Goal: Task Accomplishment & Management: Manage account settings

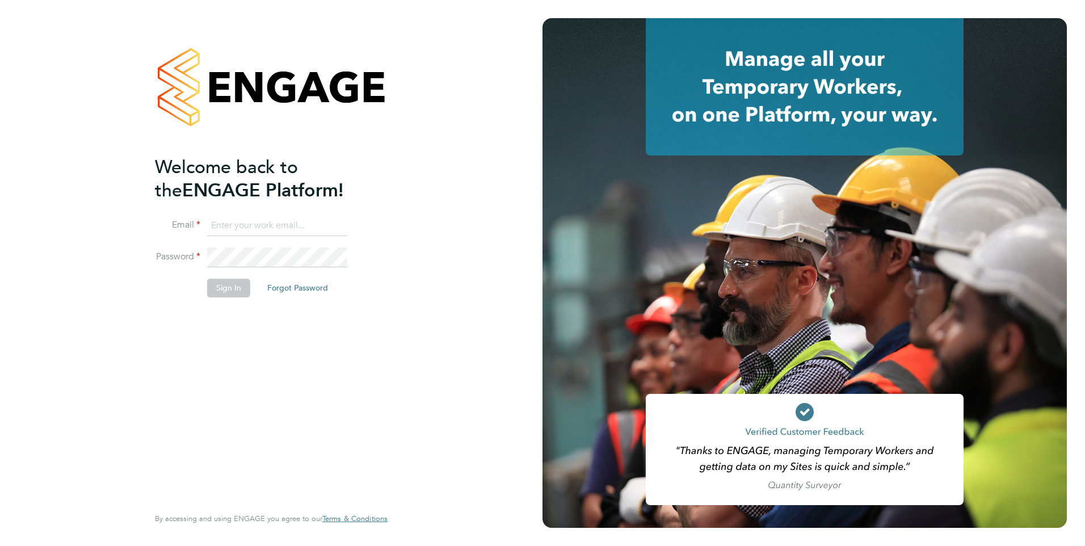
type input "kerry.baker@ncclondon.ac.uk"
click at [230, 288] on button "Sign In" at bounding box center [228, 288] width 43 height 18
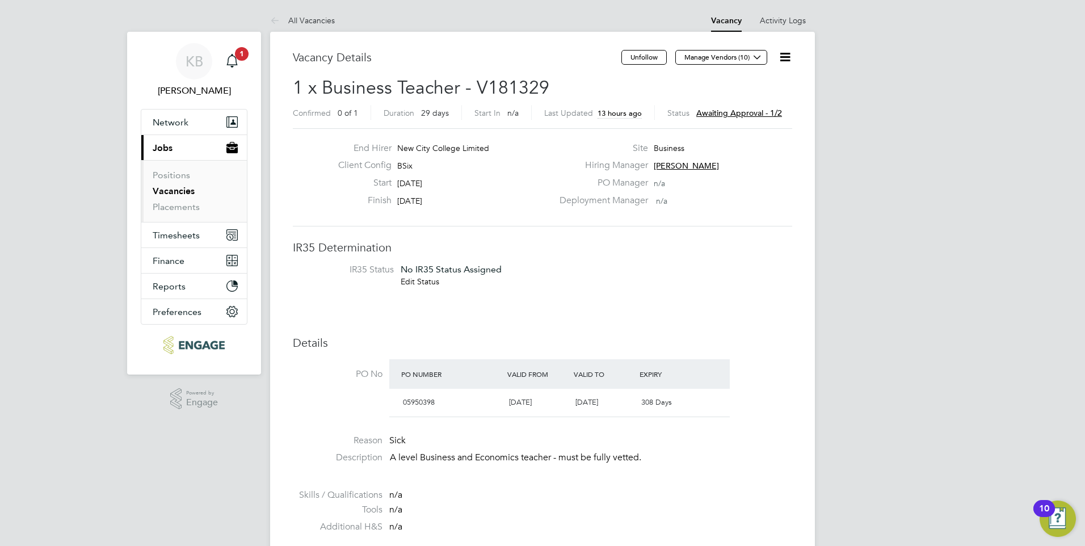
click at [732, 114] on span "Awaiting approval - 1/2" at bounding box center [739, 113] width 86 height 10
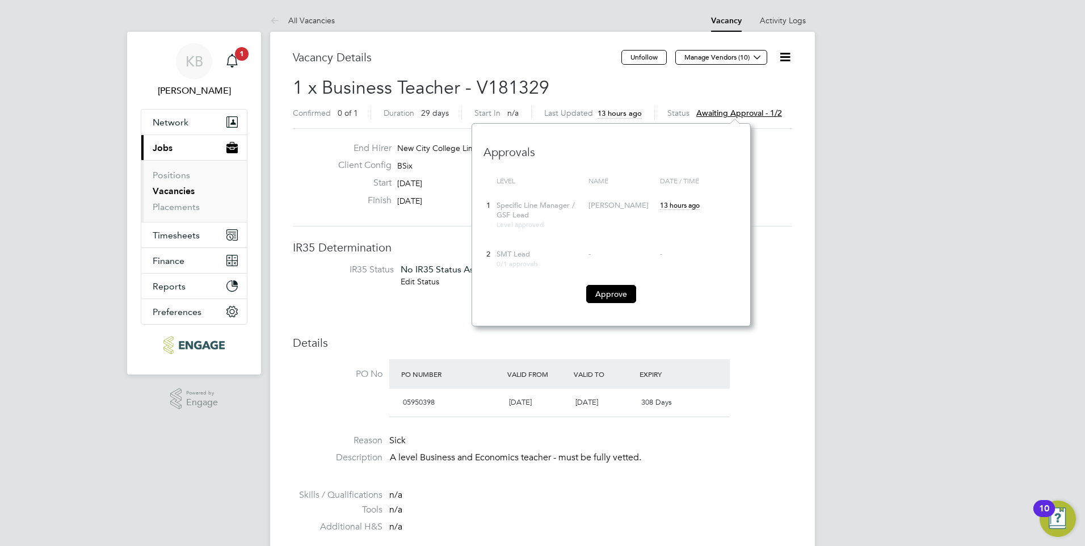
scroll to position [203, 279]
click at [623, 296] on button "Approve" at bounding box center [611, 294] width 50 height 18
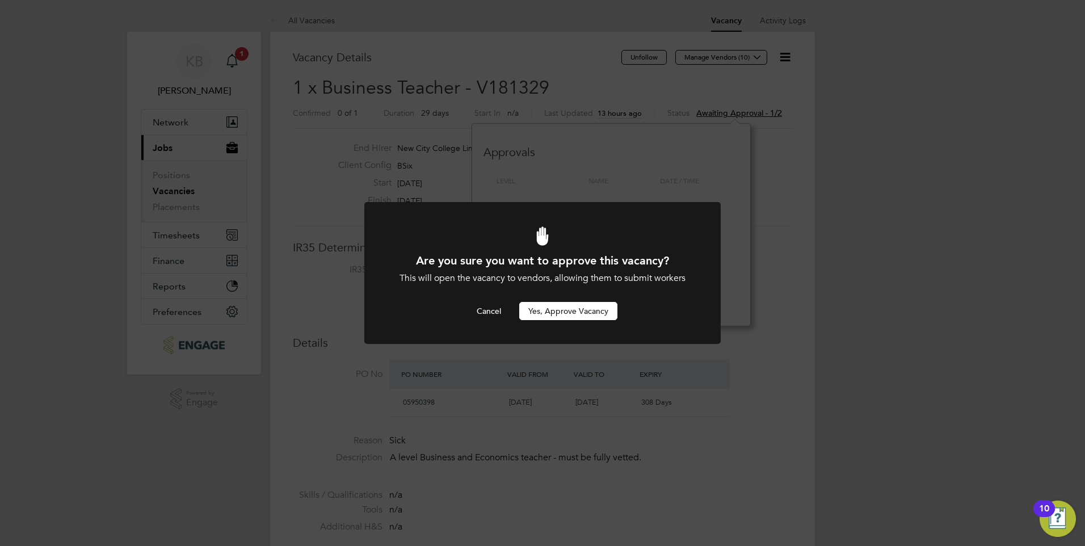
click at [537, 311] on button "Yes, Approve Vacancy" at bounding box center [568, 311] width 98 height 18
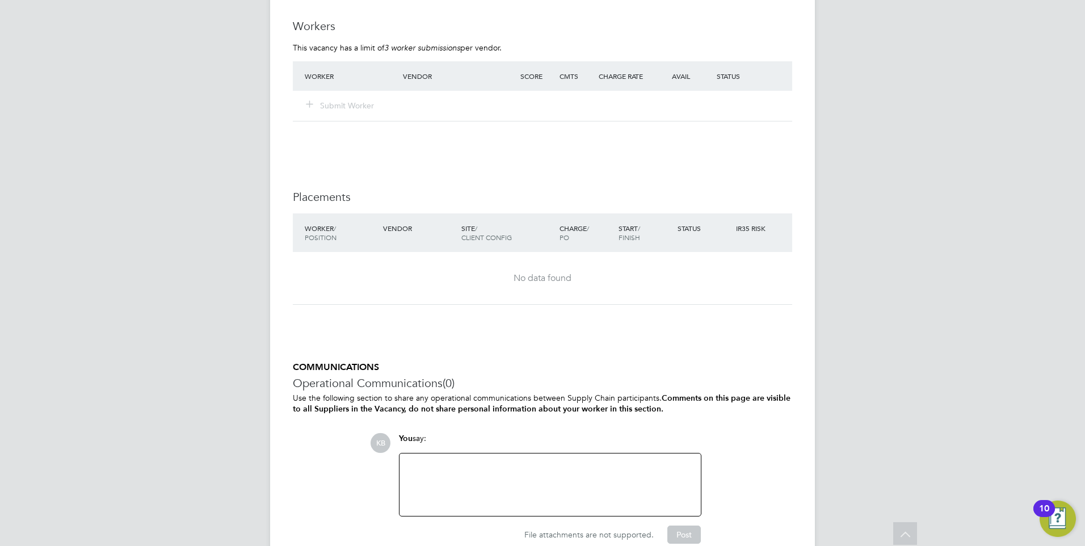
scroll to position [883, 0]
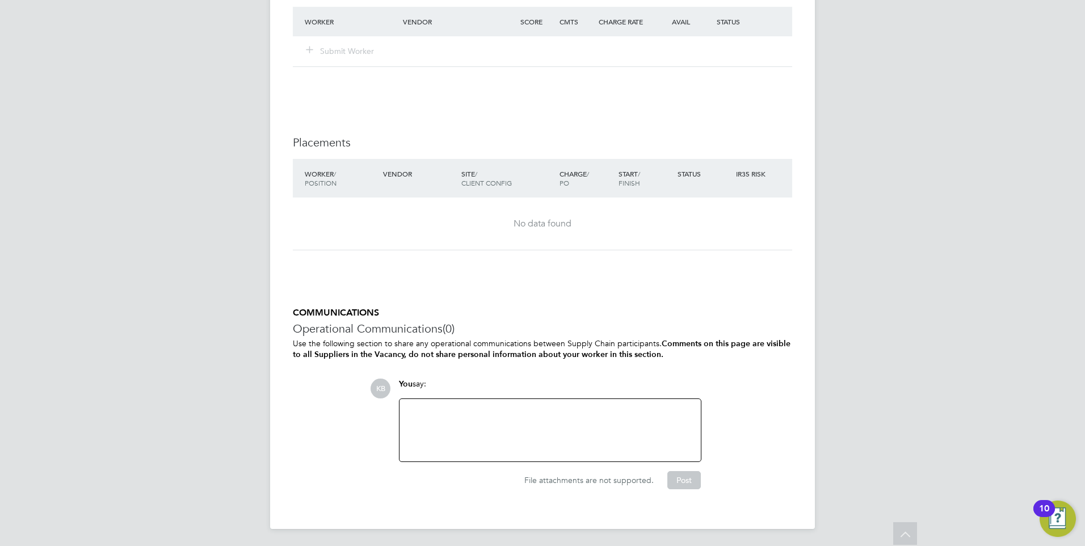
click at [446, 415] on div at bounding box center [550, 430] width 288 height 49
click at [494, 417] on div "God morning, this post is to cover sickness so please submit full vetted staff …" at bounding box center [550, 430] width 288 height 49
click at [584, 428] on div "God morning, this post is to cover sickness so please submit full vetted staff …" at bounding box center [550, 430] width 288 height 49
click at [419, 406] on div "God morning, this post is to cover sickness so please submit full vetted staff …" at bounding box center [550, 430] width 288 height 49
click at [560, 426] on div "Good morning, this post is to cover sickness so please submit full vetted staff…" at bounding box center [550, 430] width 288 height 49
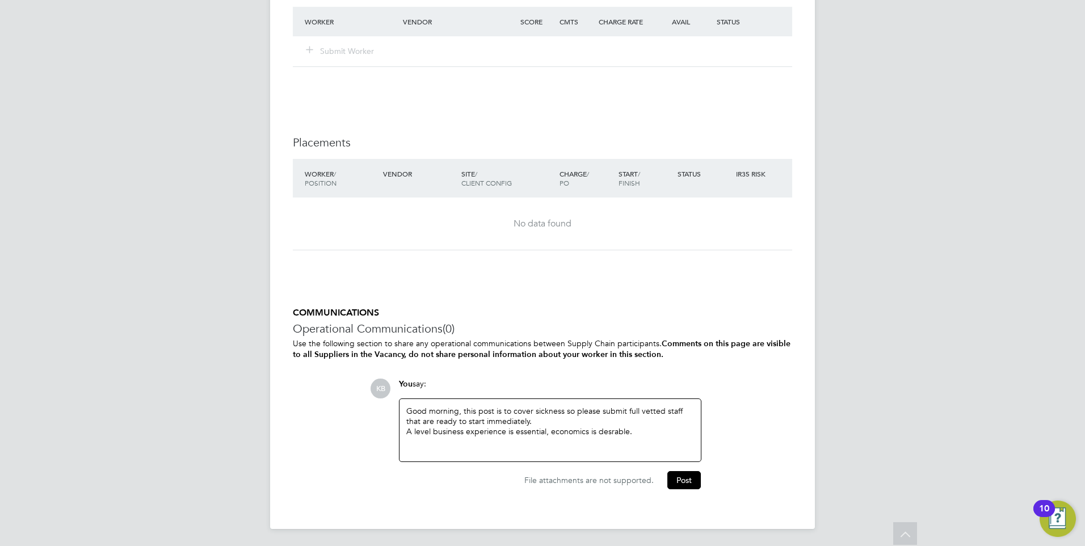
click at [609, 432] on div "Good morning, this post is to cover sickness so please submit full vetted staff…" at bounding box center [550, 430] width 288 height 49
click at [647, 428] on div "Good morning, this post is to cover sickness so please submit full vetted staff…" at bounding box center [550, 430] width 288 height 49
click at [681, 478] on button "Post" at bounding box center [683, 480] width 33 height 18
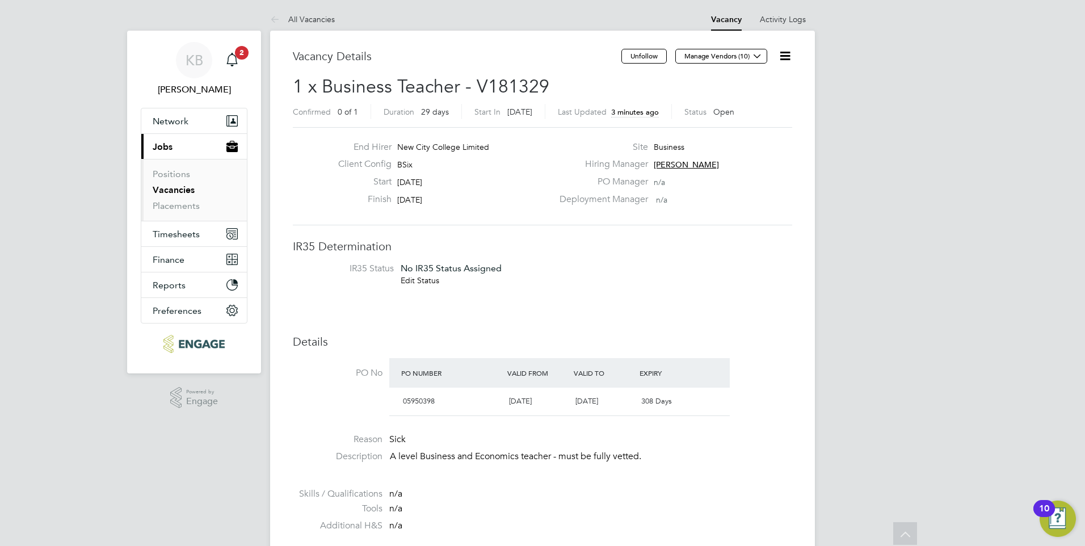
scroll to position [0, 0]
click at [233, 56] on icon "Main navigation" at bounding box center [231, 59] width 11 height 11
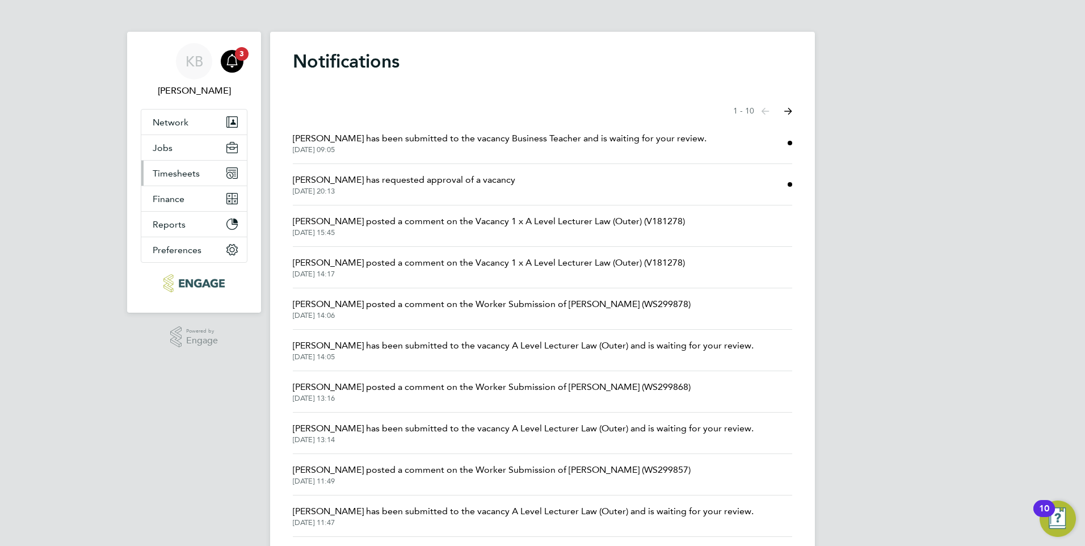
click at [184, 176] on span "Timesheets" at bounding box center [176, 173] width 47 height 11
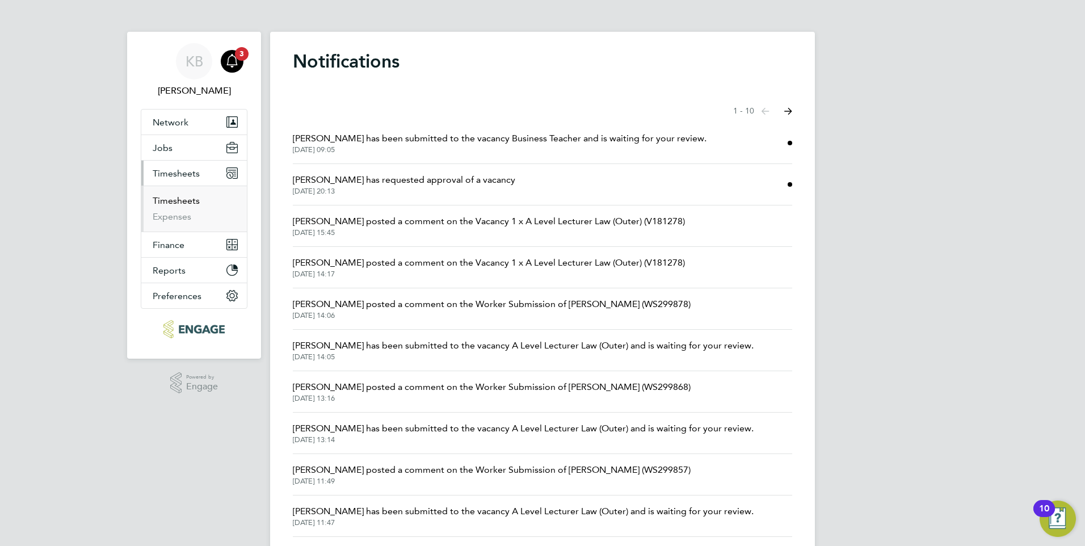
click at [189, 202] on link "Timesheets" at bounding box center [176, 200] width 47 height 11
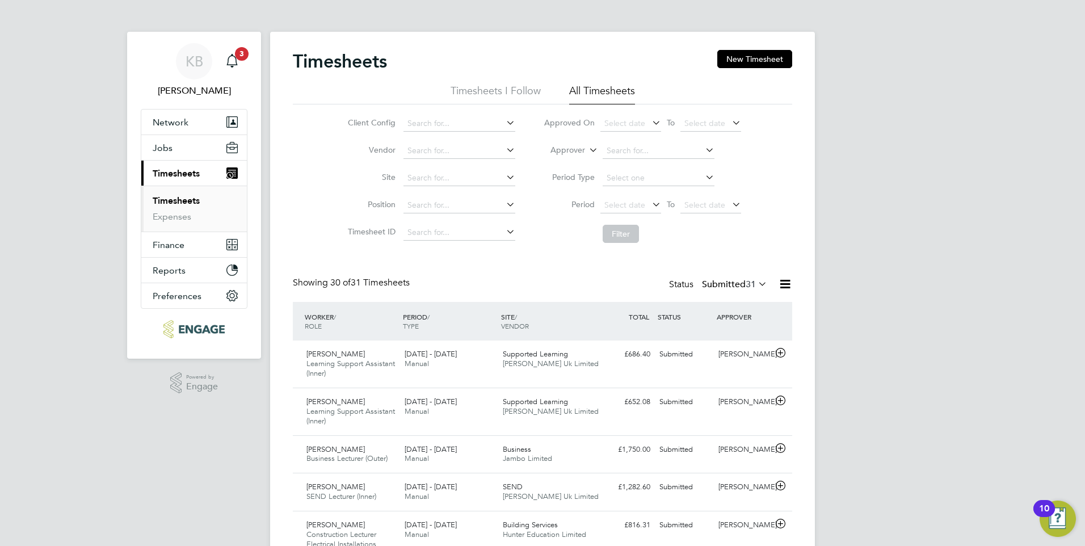
scroll to position [29, 99]
click at [163, 145] on span "Jobs" at bounding box center [163, 147] width 20 height 11
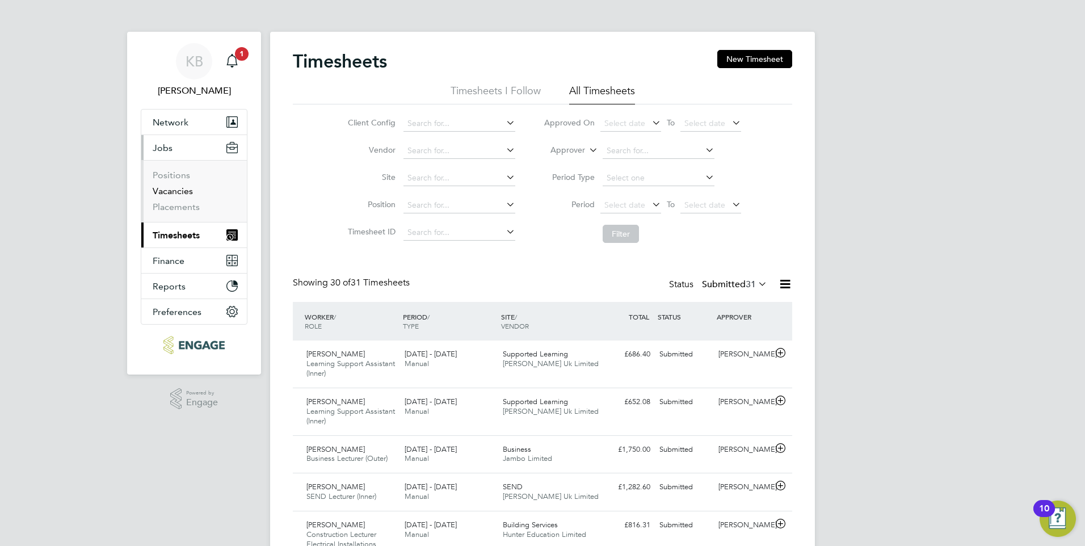
click at [173, 193] on link "Vacancies" at bounding box center [173, 191] width 40 height 11
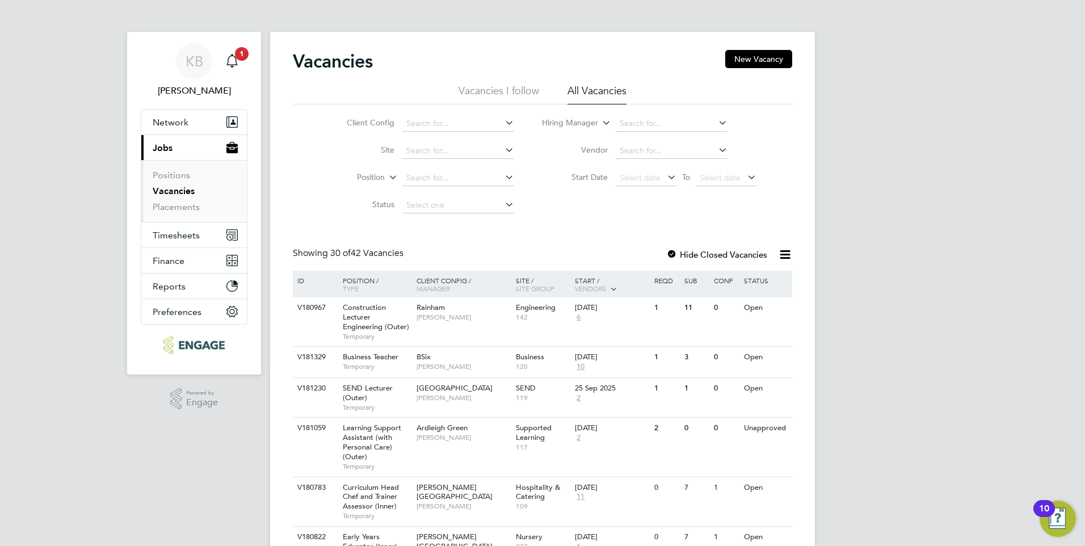
click at [504, 91] on li "Vacancies I follow" at bounding box center [498, 94] width 81 height 20
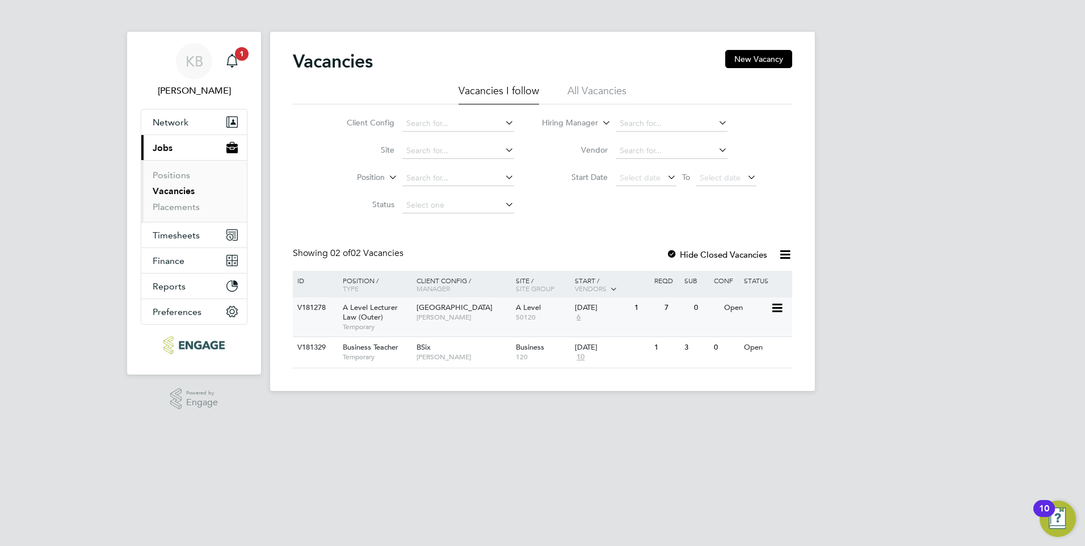
click at [579, 316] on span "6" at bounding box center [578, 318] width 7 height 10
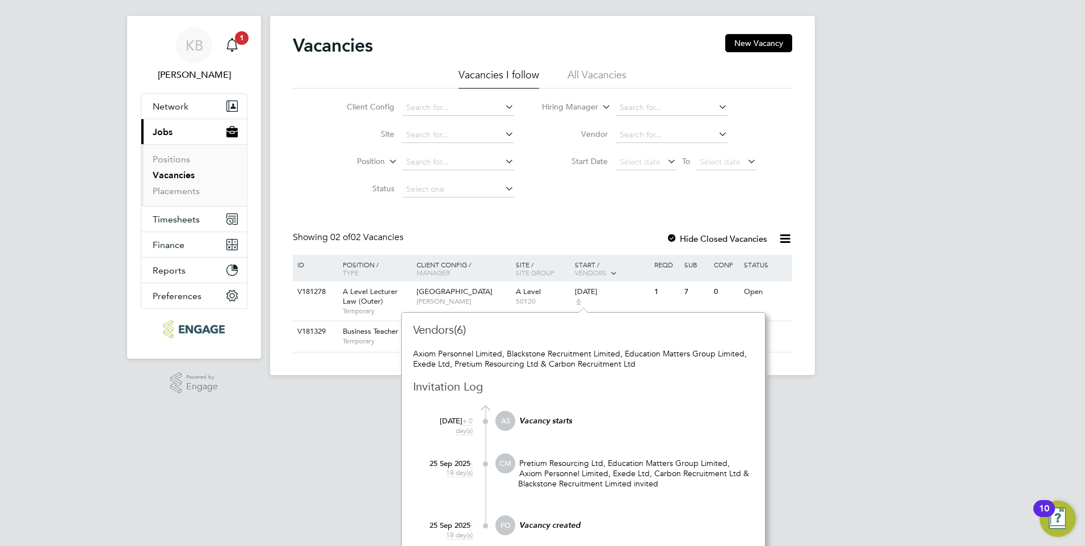
scroll to position [25, 0]
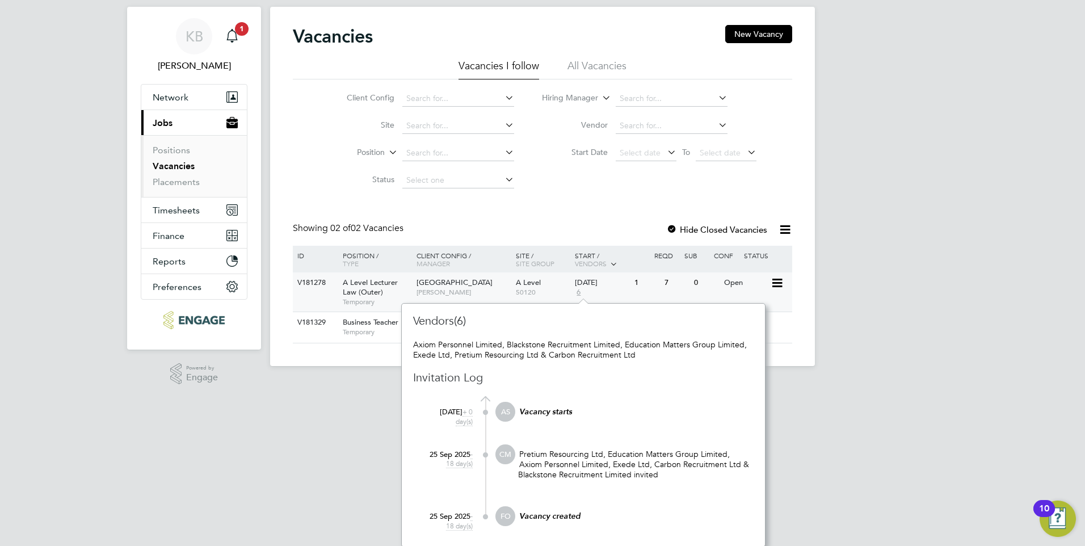
click at [423, 285] on span "Havering Sixth Form Campus" at bounding box center [454, 282] width 76 height 10
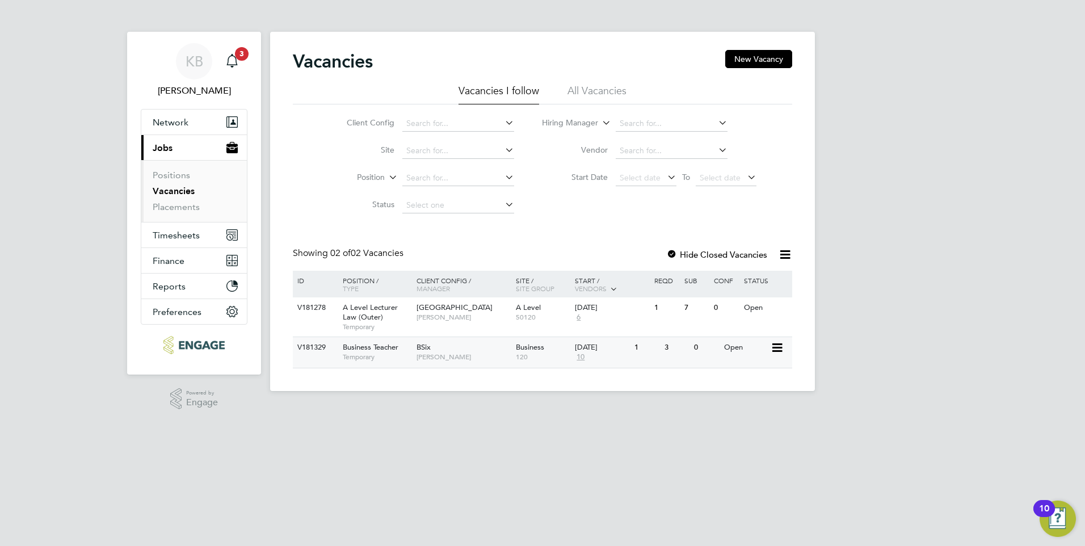
click at [422, 347] on span "BSix" at bounding box center [423, 347] width 14 height 10
click at [417, 347] on span "BSix" at bounding box center [423, 347] width 14 height 10
click at [437, 312] on span "[GEOGRAPHIC_DATA]" at bounding box center [454, 307] width 76 height 10
click at [421, 345] on span "BSix" at bounding box center [423, 347] width 14 height 10
click at [1022, 250] on div "KB Kerry Baker Notifications 5 Applications: Network Sites Workers Current page…" at bounding box center [542, 204] width 1085 height 409
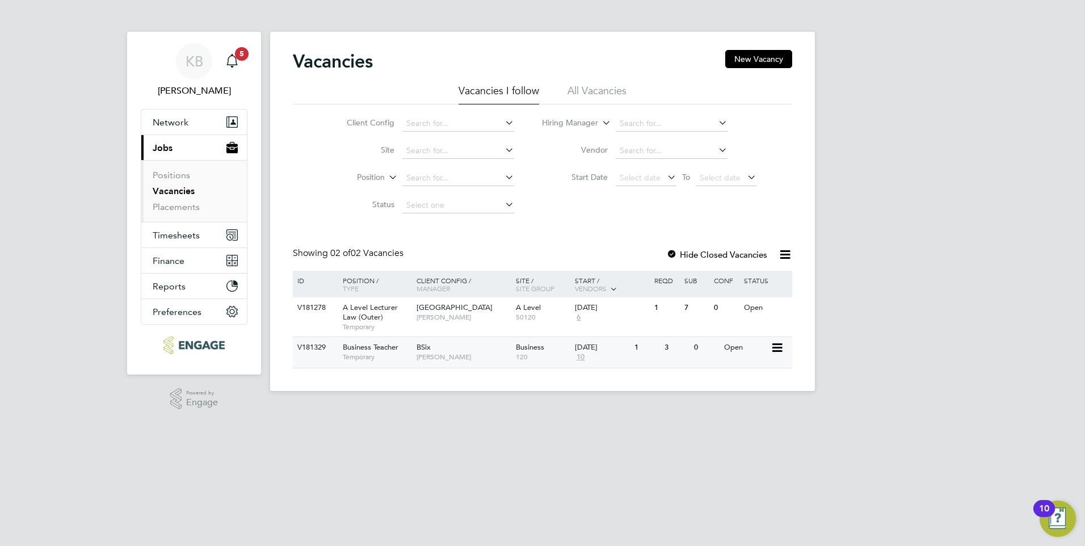
click at [425, 352] on span "BSix" at bounding box center [423, 347] width 14 height 10
click at [848, 382] on div "KB Kerry Baker Notifications 6 Applications: Network Sites Workers Current page…" at bounding box center [542, 204] width 1085 height 409
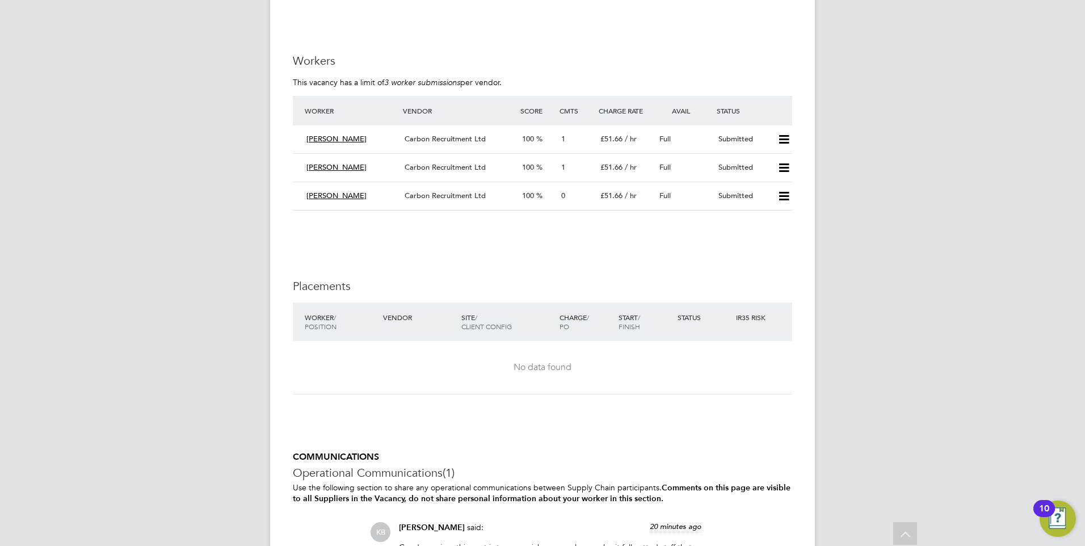
scroll to position [964, 0]
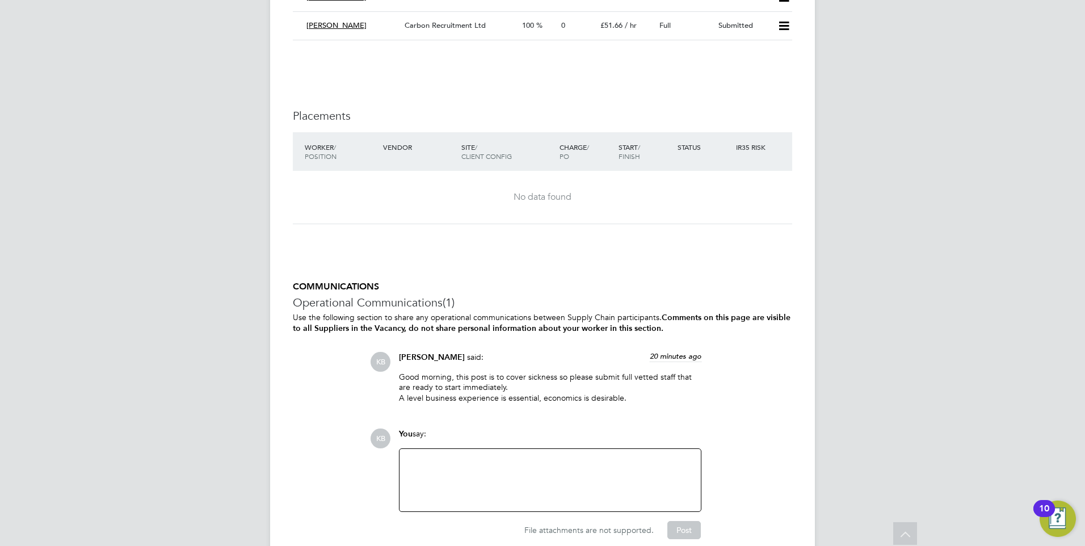
click at [614, 380] on p "Good morning, this post is to cover sickness so please submit full vetted staff…" at bounding box center [550, 387] width 302 height 31
click at [631, 374] on p "Good morning, this post is to cover sickness so please submit full vetted staff…" at bounding box center [550, 387] width 302 height 31
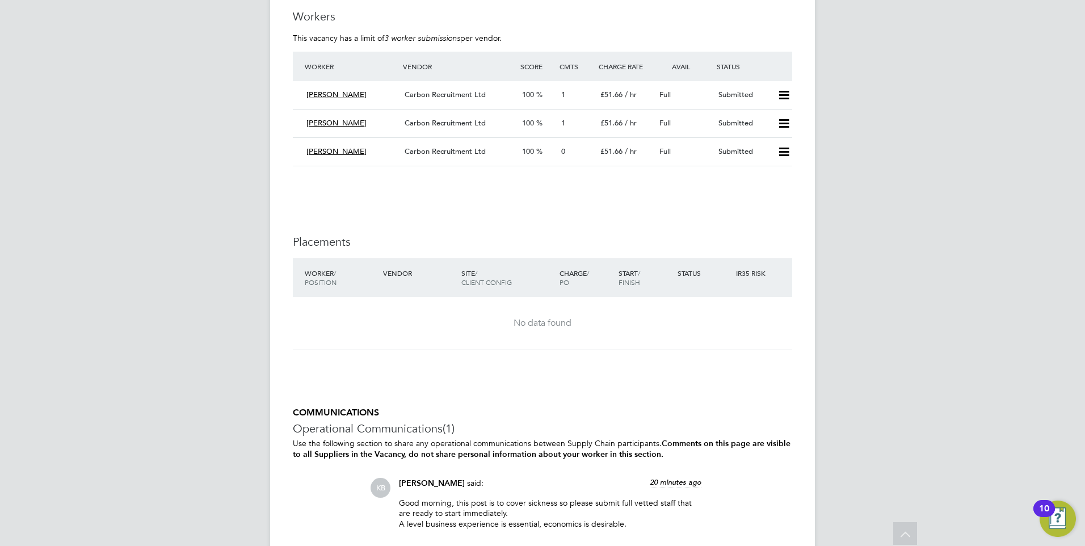
scroll to position [738, 0]
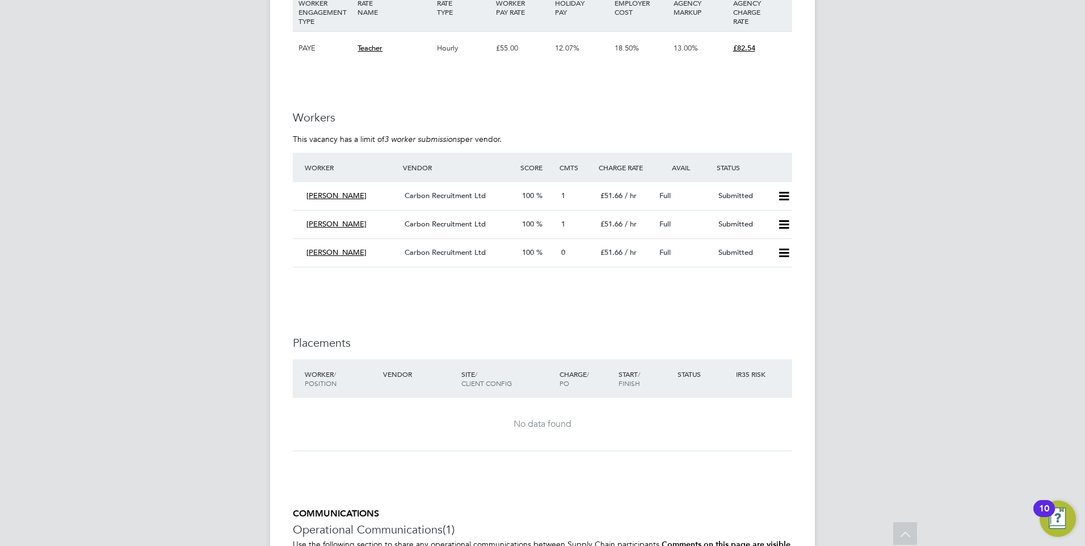
click at [991, 221] on div "KB Kerry Baker Notifications 3 Applications: Network Sites Workers Current page…" at bounding box center [542, 42] width 1085 height 1561
click at [340, 195] on span "[PERSON_NAME]" at bounding box center [336, 196] width 60 height 10
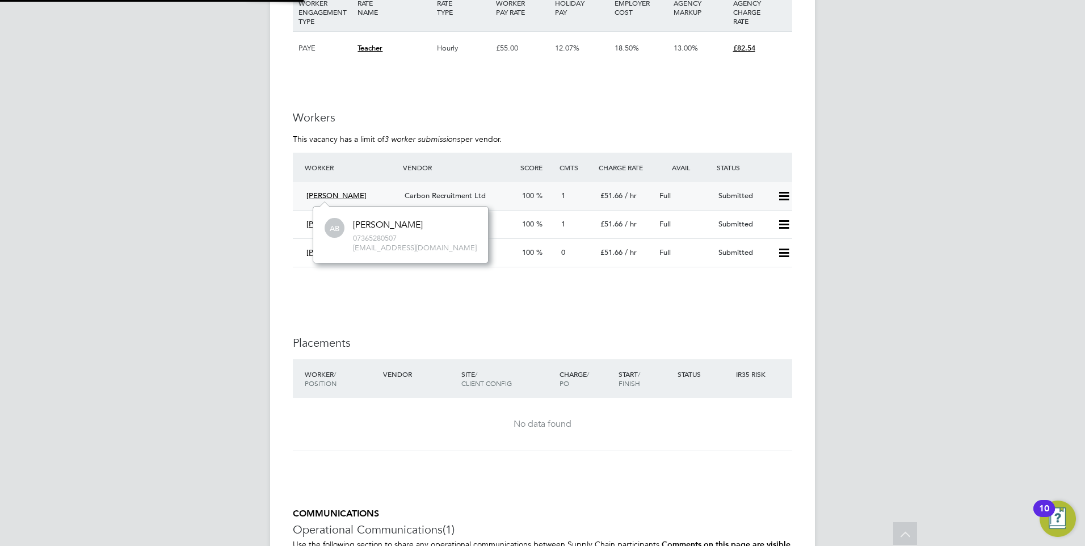
scroll to position [56, 171]
click at [433, 193] on span "Carbon Recruitment Ltd" at bounding box center [444, 196] width 81 height 10
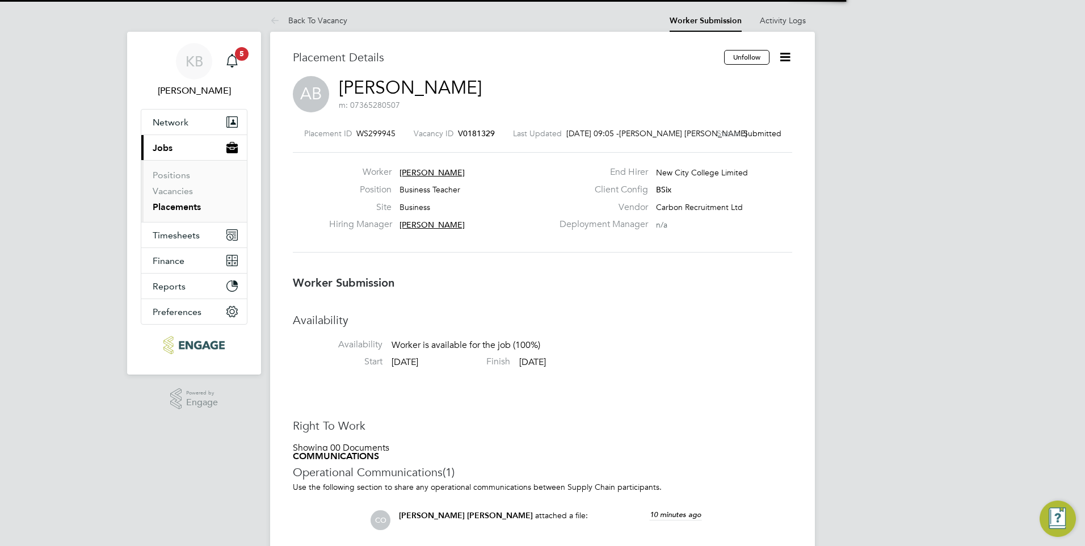
scroll to position [6, 6]
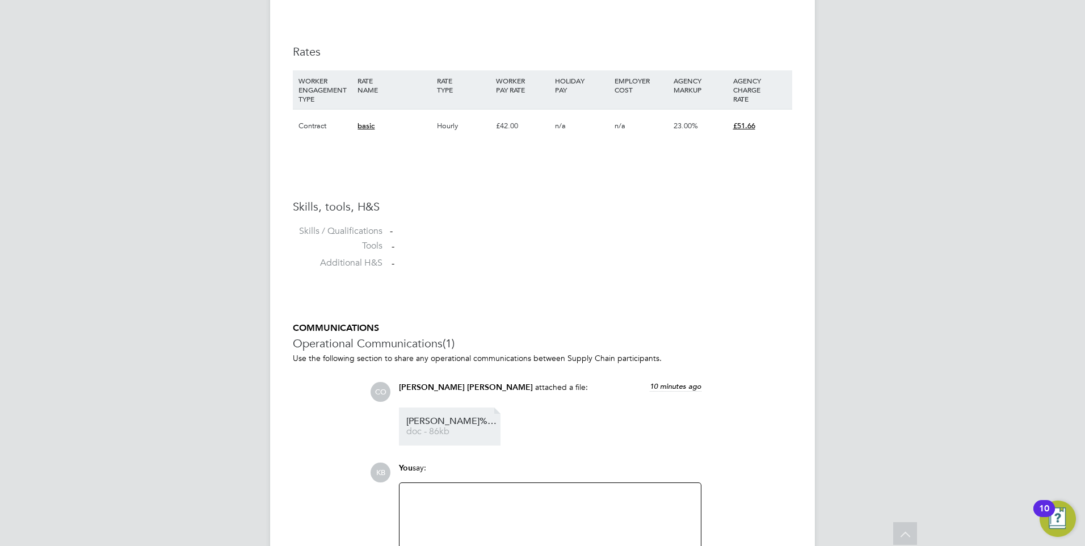
click at [474, 420] on span "BERHANU%20ALEX%20HQ00028678" at bounding box center [451, 421] width 91 height 9
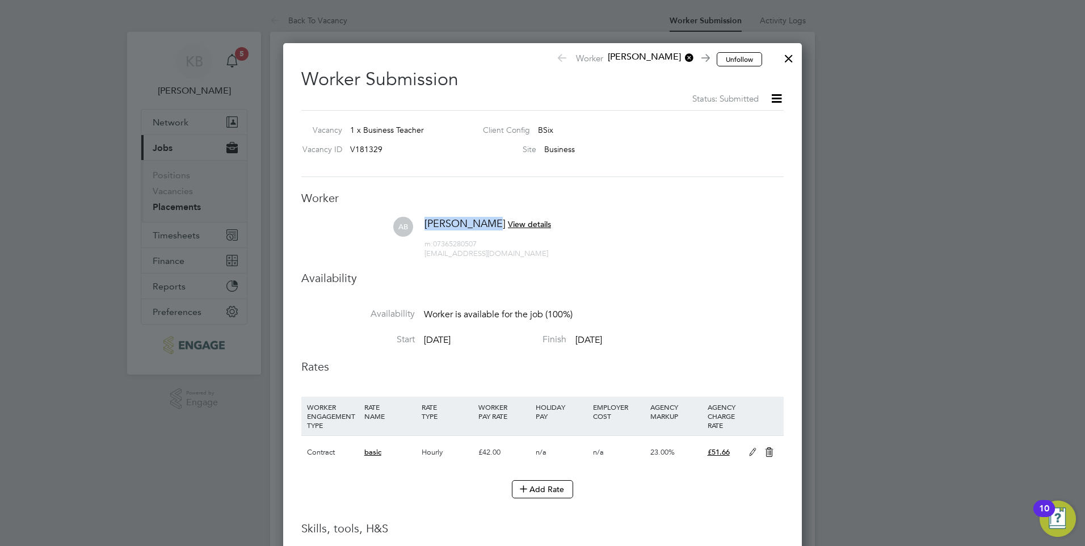
drag, startPoint x: 425, startPoint y: 220, endPoint x: 483, endPoint y: 223, distance: 57.9
click at [483, 223] on span "[PERSON_NAME]" at bounding box center [464, 223] width 81 height 13
copy span "[PERSON_NAME]"
click at [787, 58] on div at bounding box center [788, 55] width 20 height 20
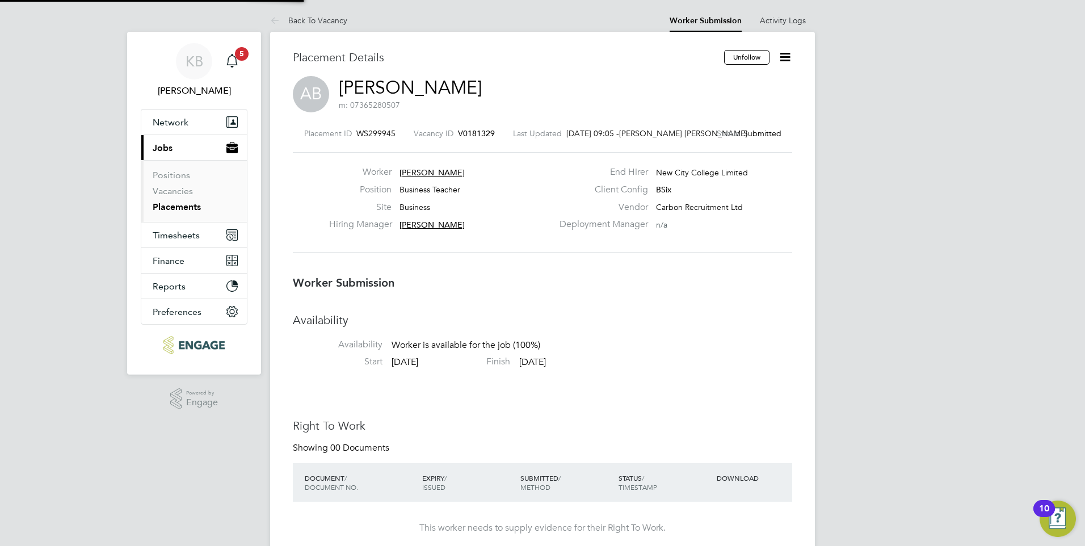
scroll to position [33, 79]
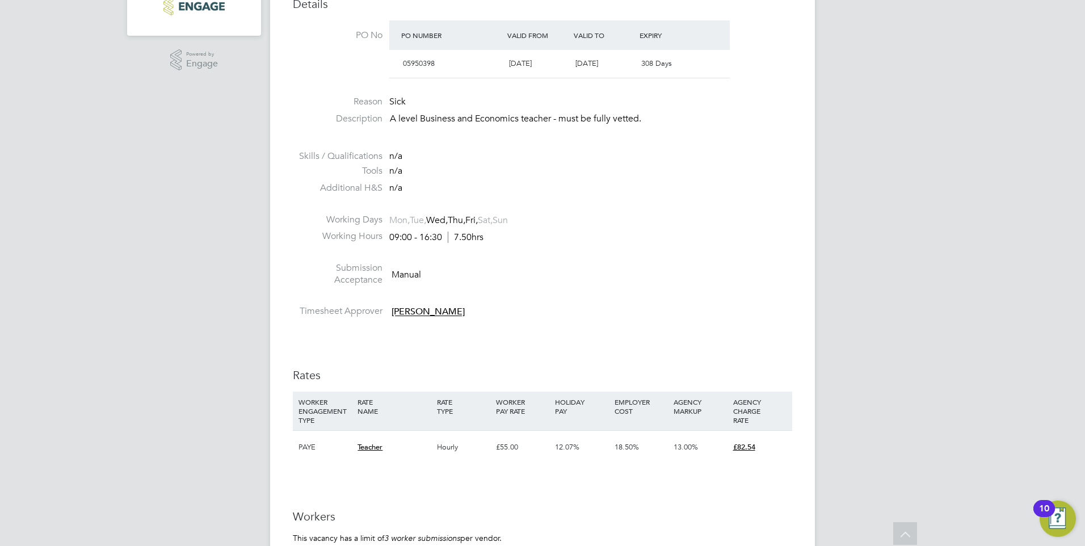
scroll to position [622, 0]
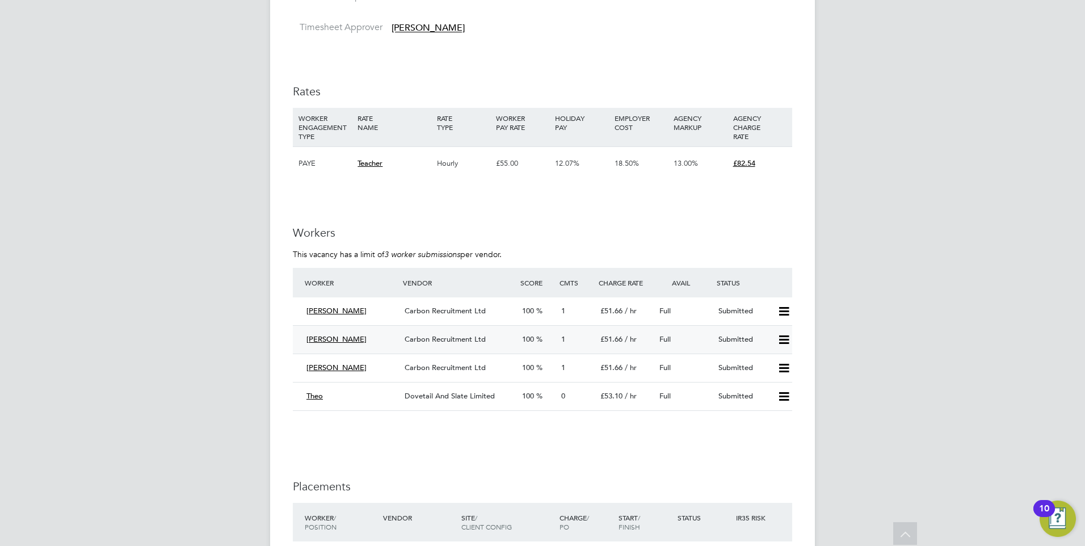
click at [318, 336] on span "[PERSON_NAME]" at bounding box center [336, 339] width 60 height 10
click at [466, 339] on span "Carbon Recruitment Ltd" at bounding box center [444, 339] width 81 height 10
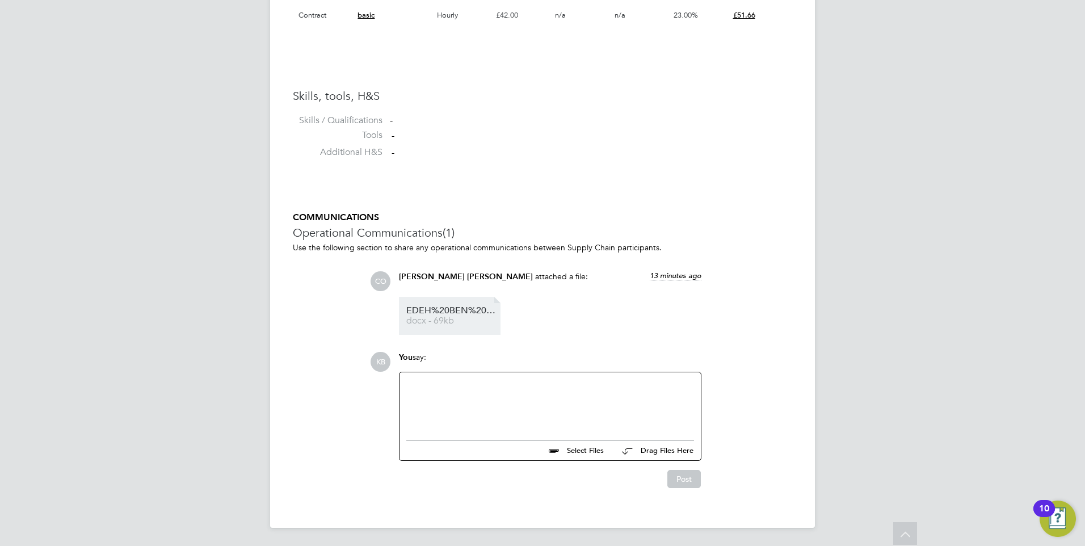
click at [467, 313] on span "EDEH%20BEN%20HQ00022122" at bounding box center [451, 310] width 91 height 9
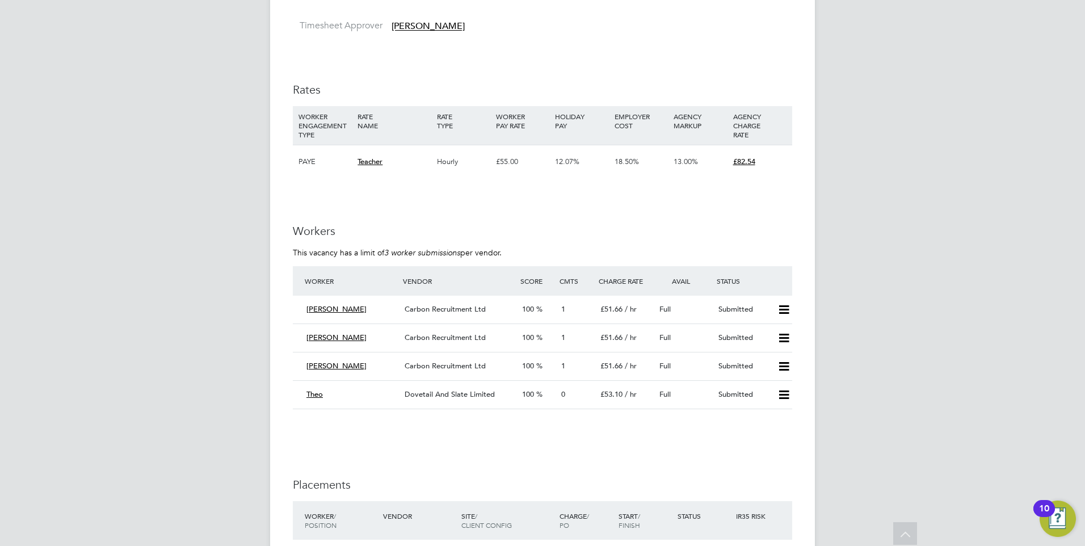
scroll to position [681, 0]
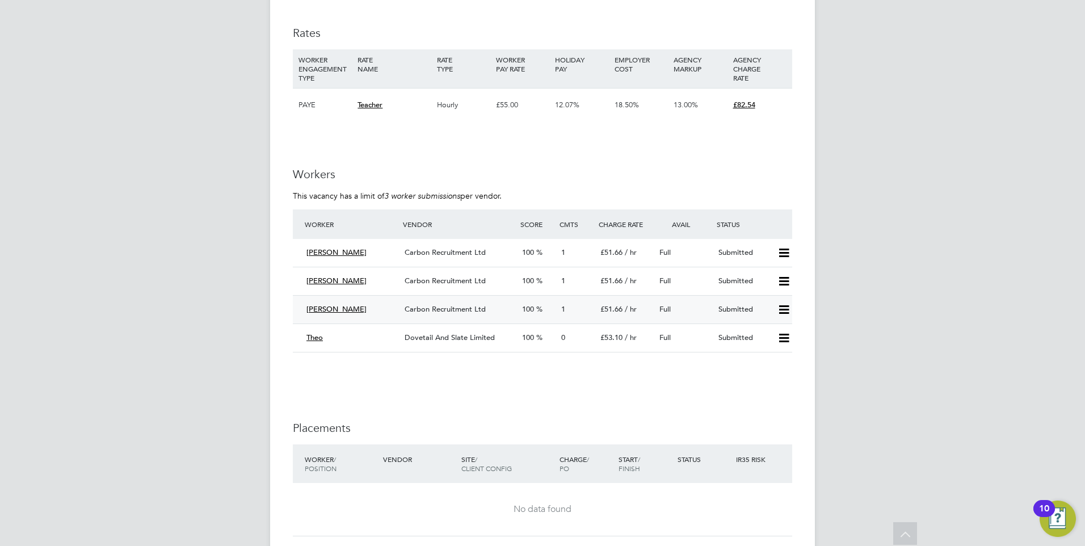
click at [330, 309] on span "Maryam Mirza" at bounding box center [336, 309] width 60 height 10
click at [465, 310] on span "Carbon Recruitment Ltd" at bounding box center [444, 309] width 81 height 10
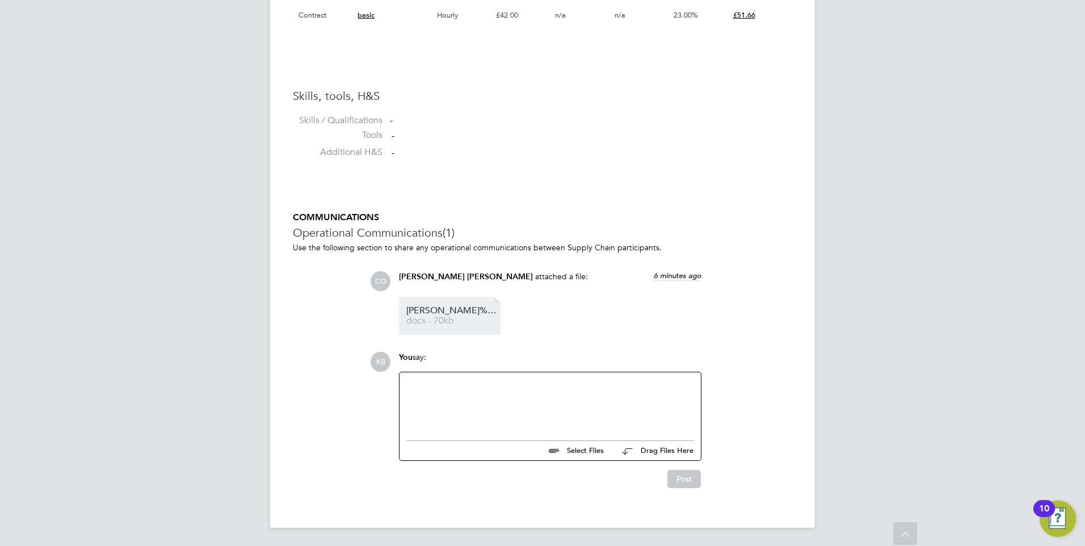
click at [437, 315] on link "Maryam%20Mirza_28156557 docx - 70kb" at bounding box center [451, 315] width 91 height 19
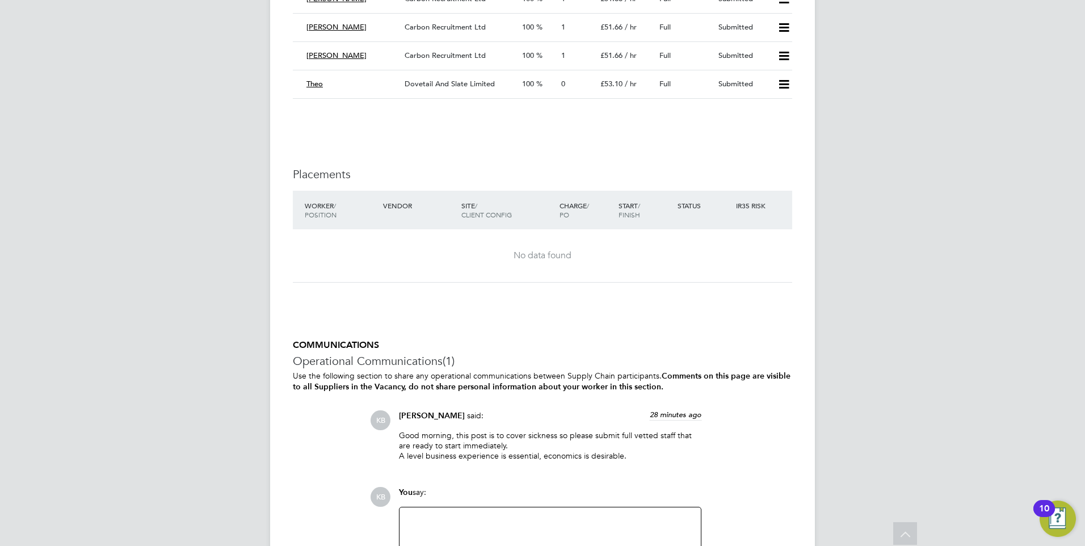
scroll to position [759, 0]
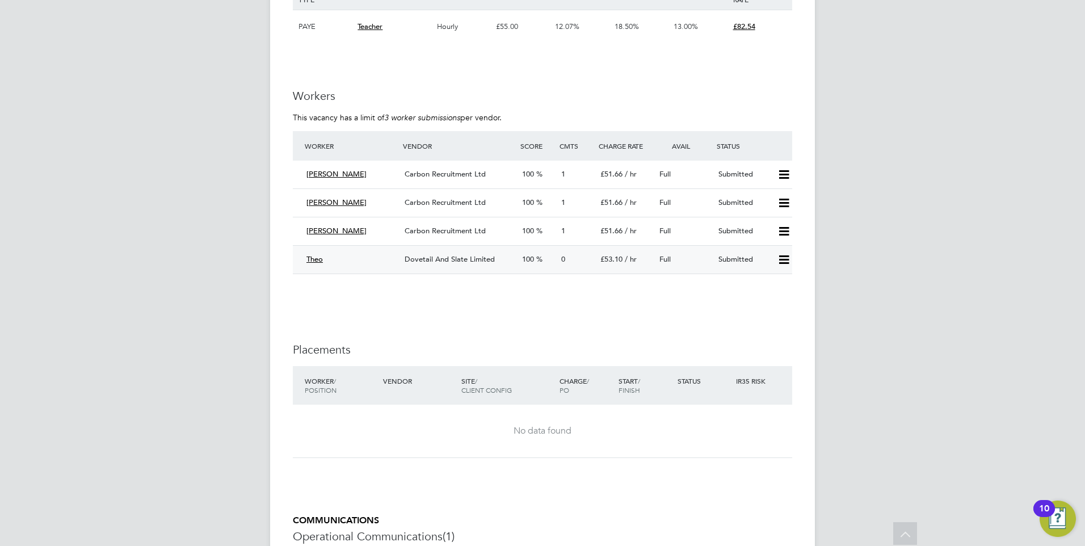
click at [318, 260] on span "Theo" at bounding box center [314, 259] width 16 height 10
click at [430, 259] on span "Dovetail And Slate Limited" at bounding box center [449, 259] width 90 height 10
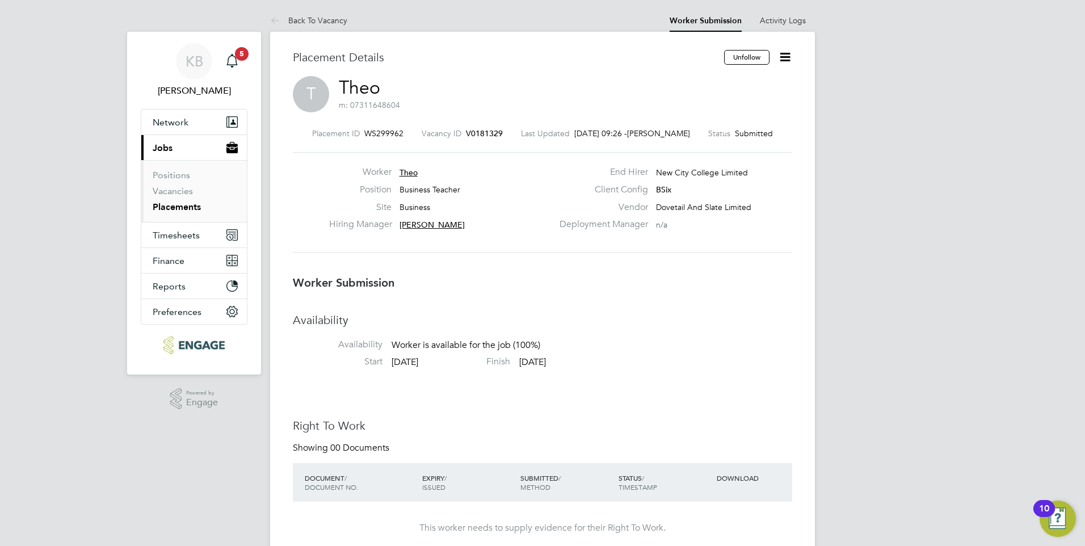
click at [408, 172] on span "Theo" at bounding box center [408, 172] width 18 height 10
click at [410, 170] on span "Theo" at bounding box center [408, 172] width 18 height 10
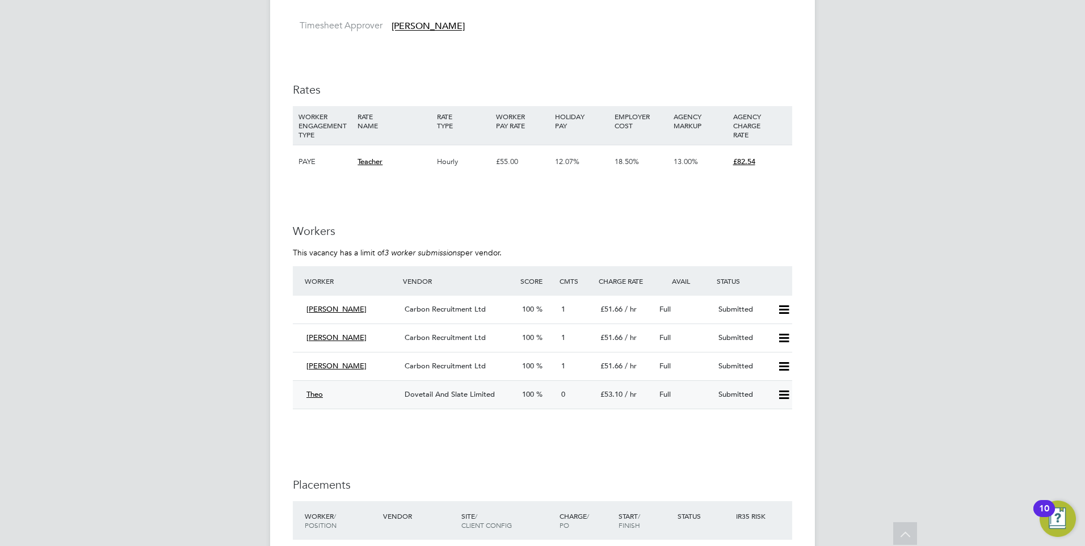
click at [314, 393] on span "Theo" at bounding box center [314, 394] width 16 height 10
click at [481, 391] on span "Dovetail And Slate Limited" at bounding box center [449, 394] width 90 height 10
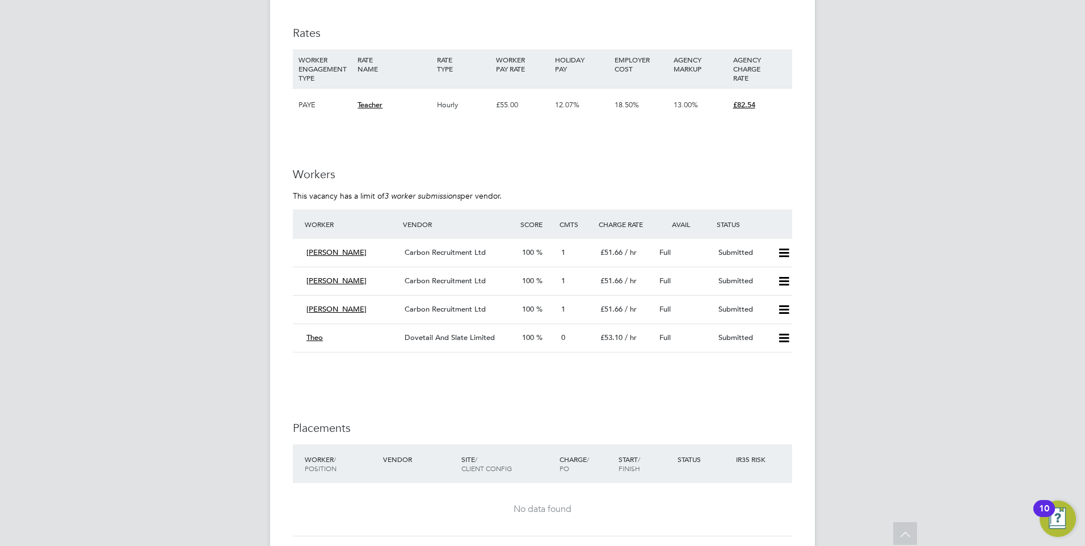
click at [1061, 197] on div "KB Kerry Baker Notifications 5 Applications: Network Sites Workers Current page…" at bounding box center [542, 114] width 1085 height 1590
click at [605, 334] on span "£53.10" at bounding box center [611, 337] width 22 height 10
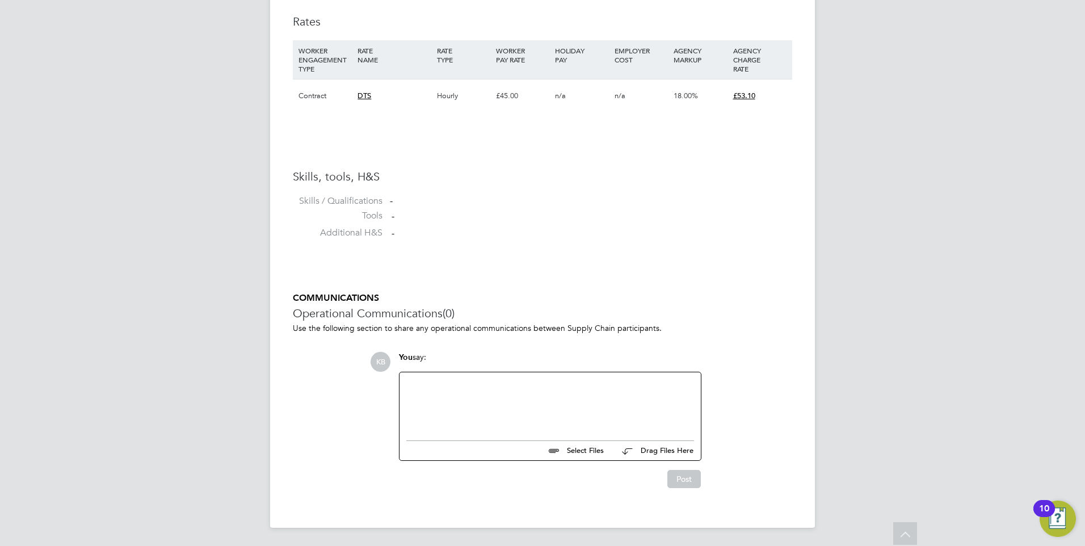
click at [450, 385] on div at bounding box center [550, 403] width 288 height 49
click at [685, 479] on button "Post" at bounding box center [683, 479] width 33 height 18
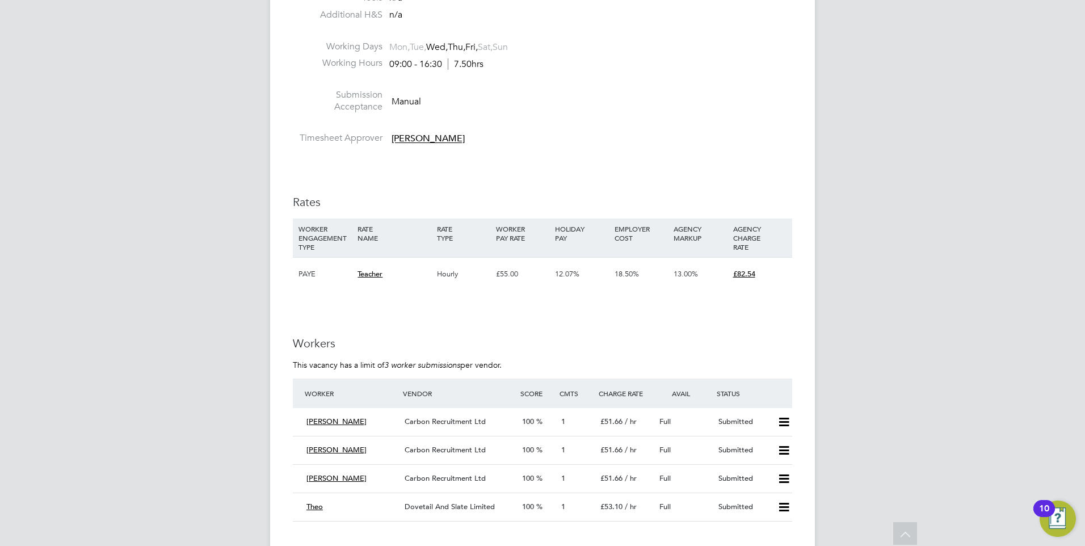
scroll to position [567, 0]
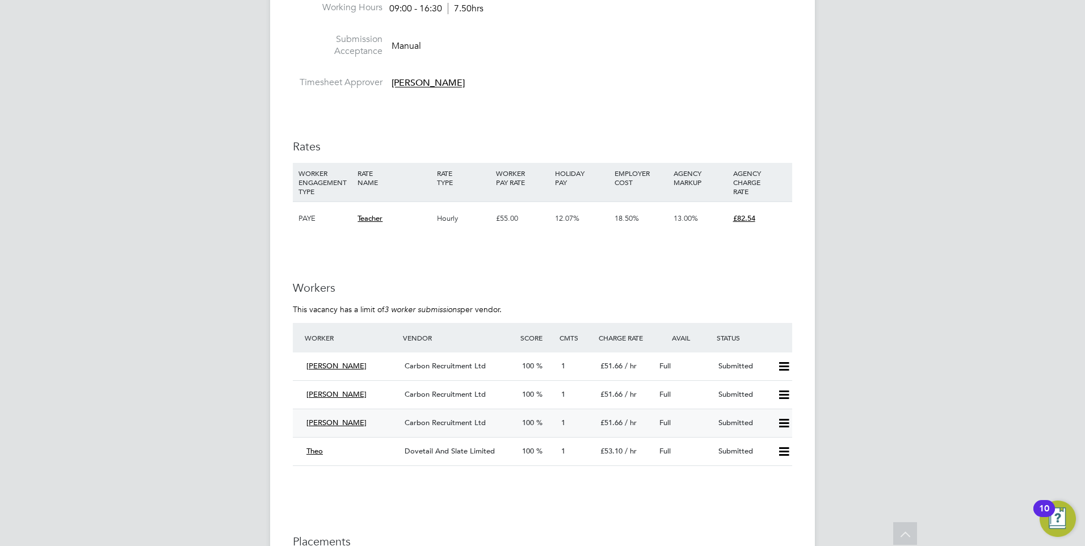
click at [458, 422] on span "Carbon Recruitment Ltd" at bounding box center [444, 423] width 81 height 10
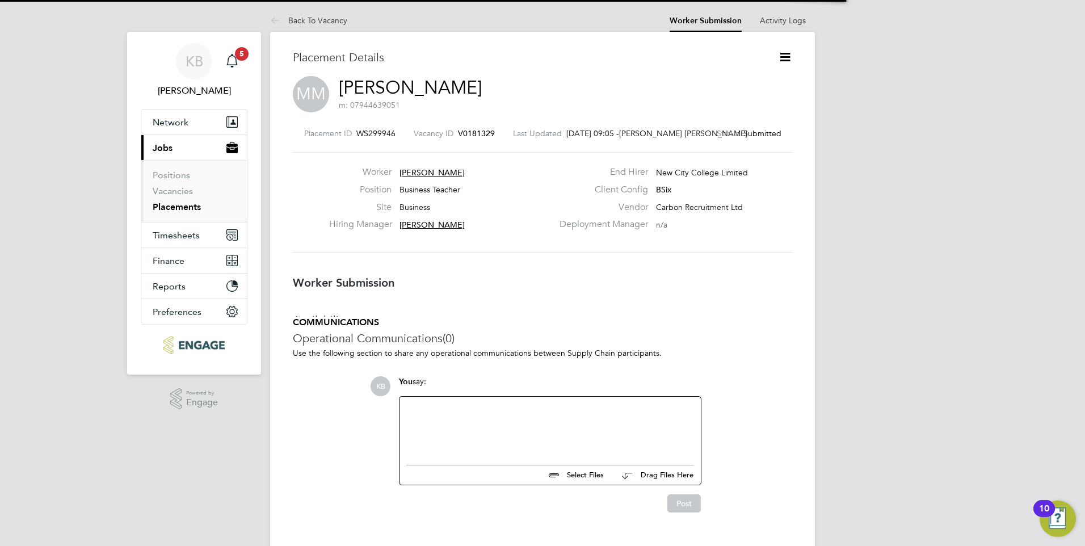
scroll to position [6, 6]
